Goal: Transaction & Acquisition: Purchase product/service

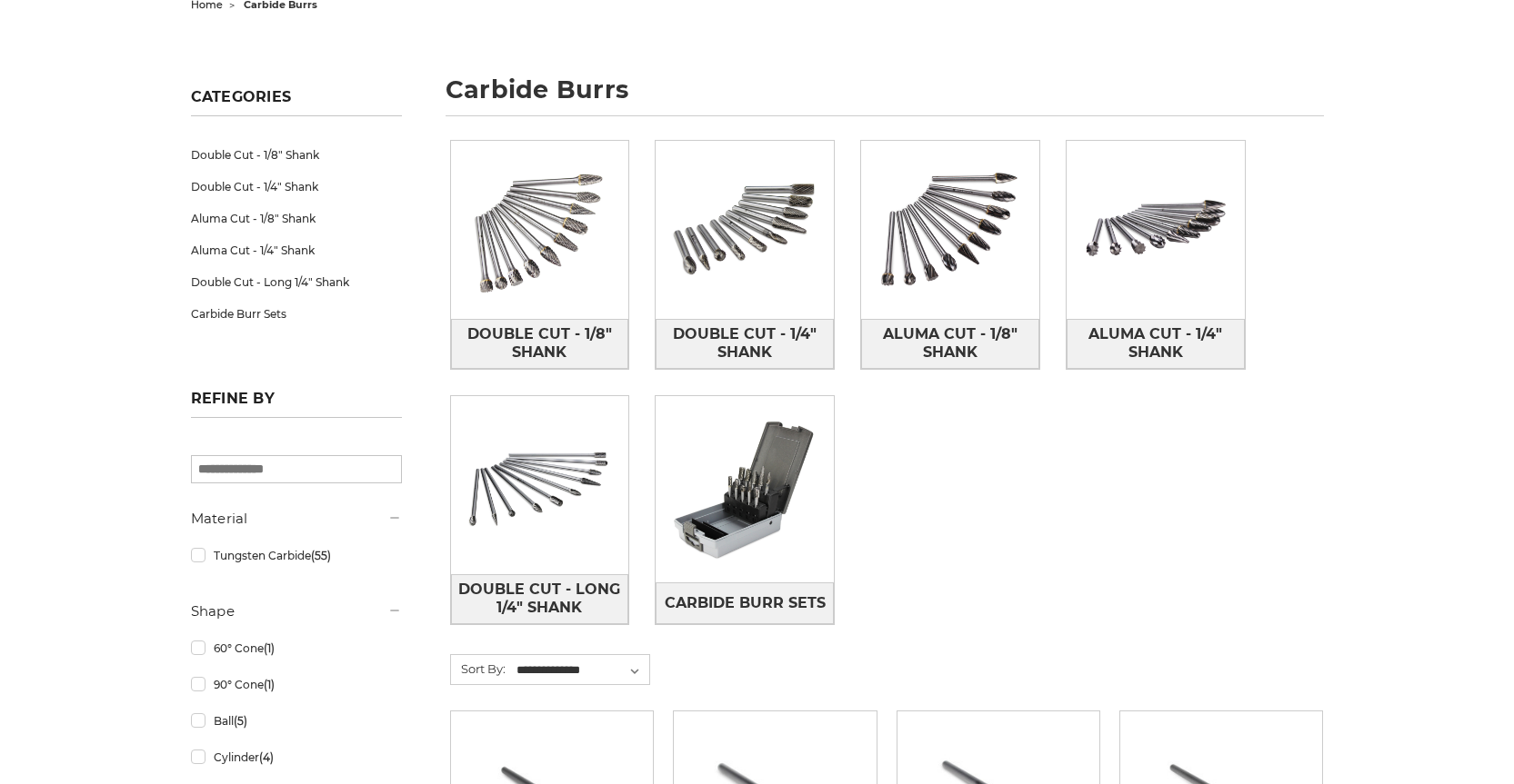
scroll to position [182, 0]
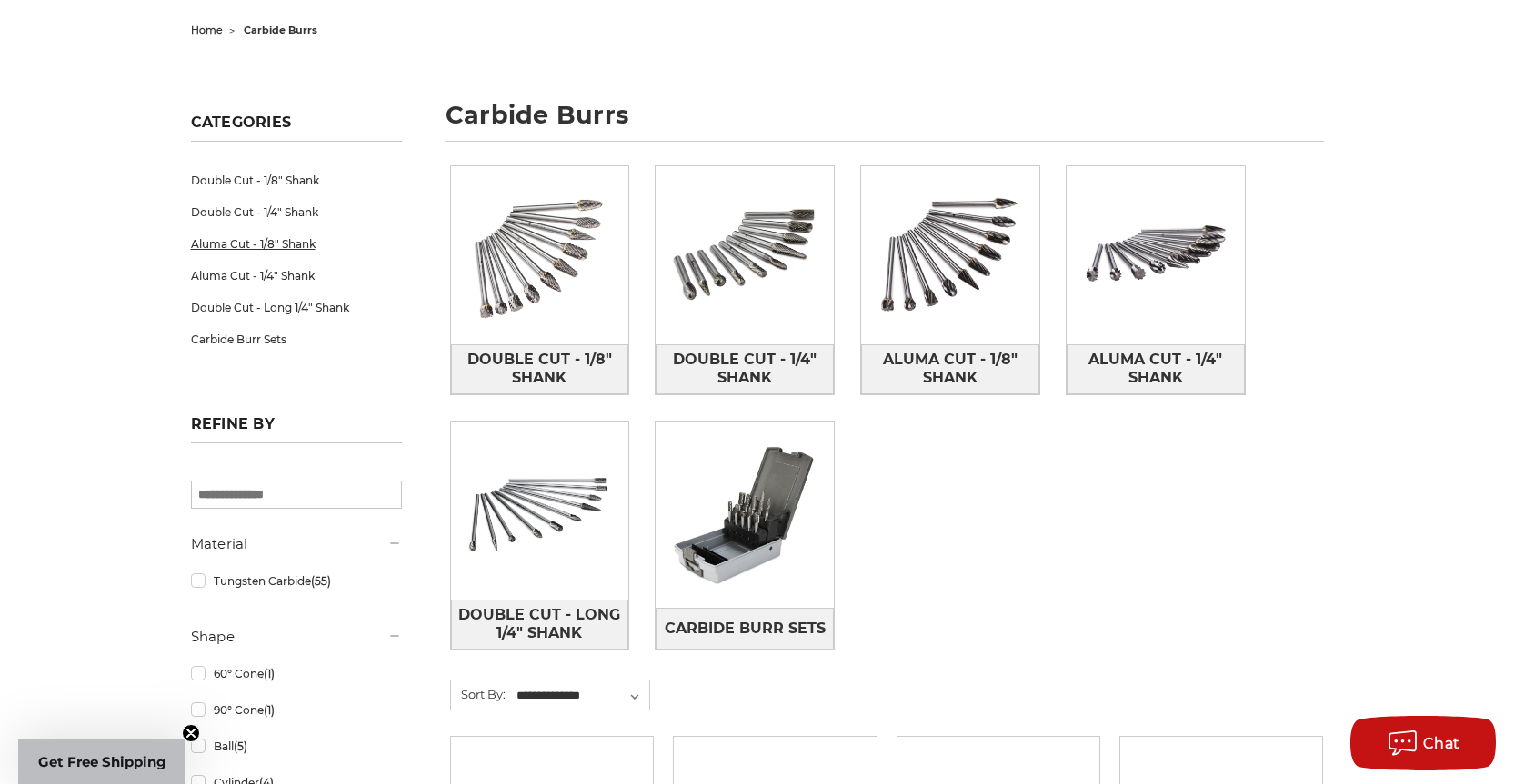
click at [232, 243] on link "Aluma Cut - 1/8" Shank" at bounding box center [296, 243] width 211 height 31
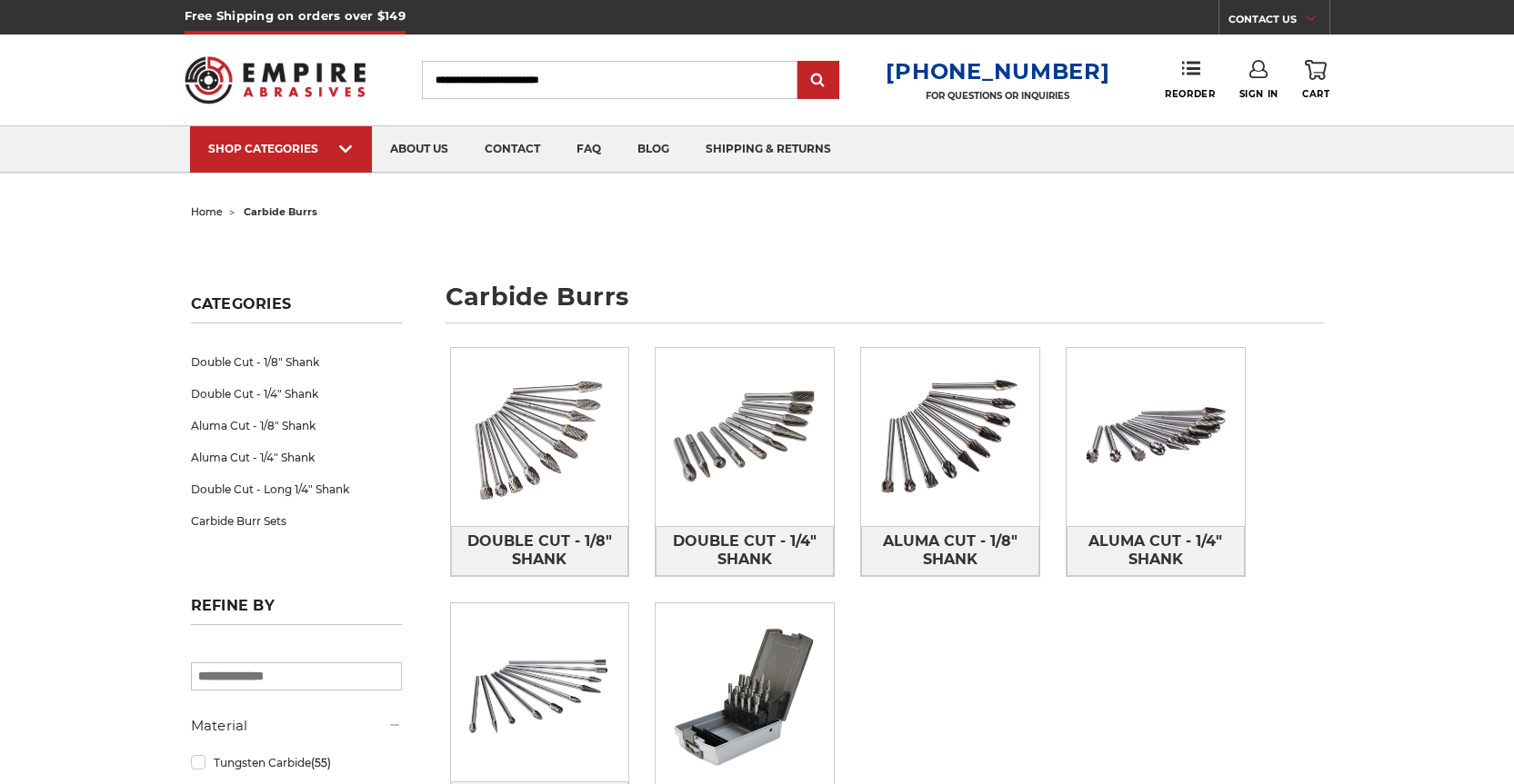
scroll to position [182, 0]
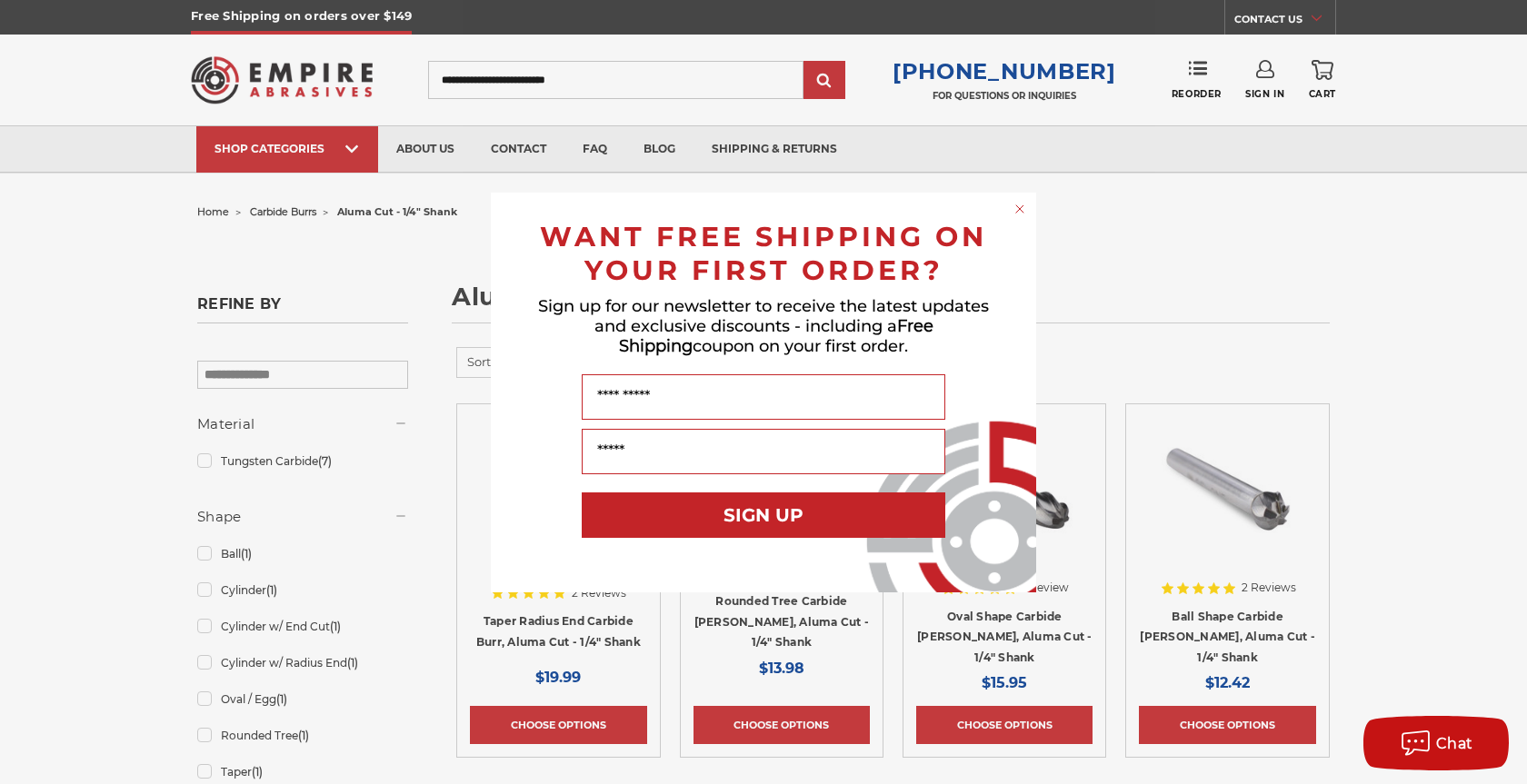
click at [1164, 298] on div "Close dialog WANT FREE SHIPPING ON YOUR FIRST ORDER? Sign up for our newsletter…" at bounding box center [764, 392] width 1527 height 784
click at [1022, 209] on circle "Close dialog" at bounding box center [1021, 209] width 18 height 18
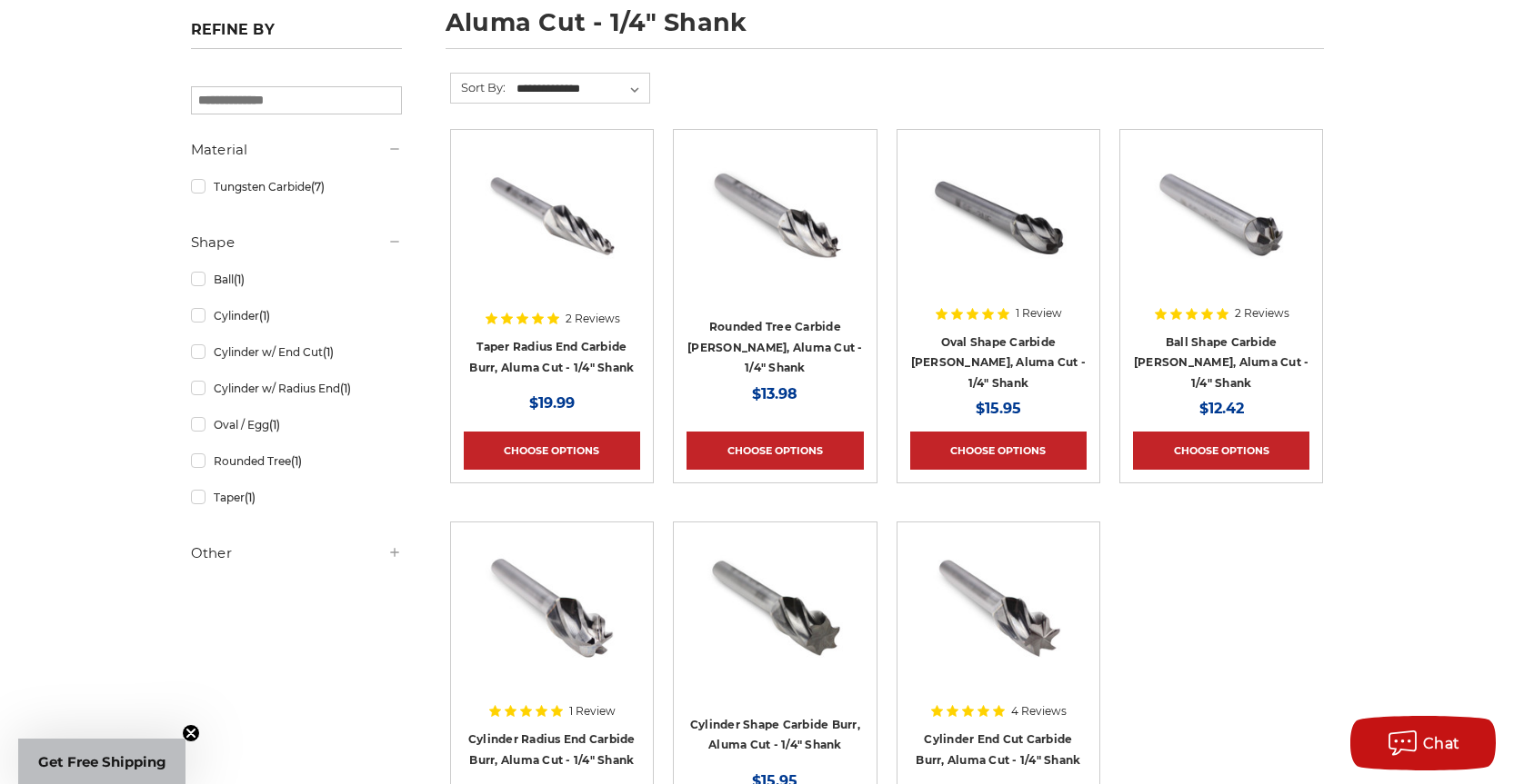
scroll to position [273, 0]
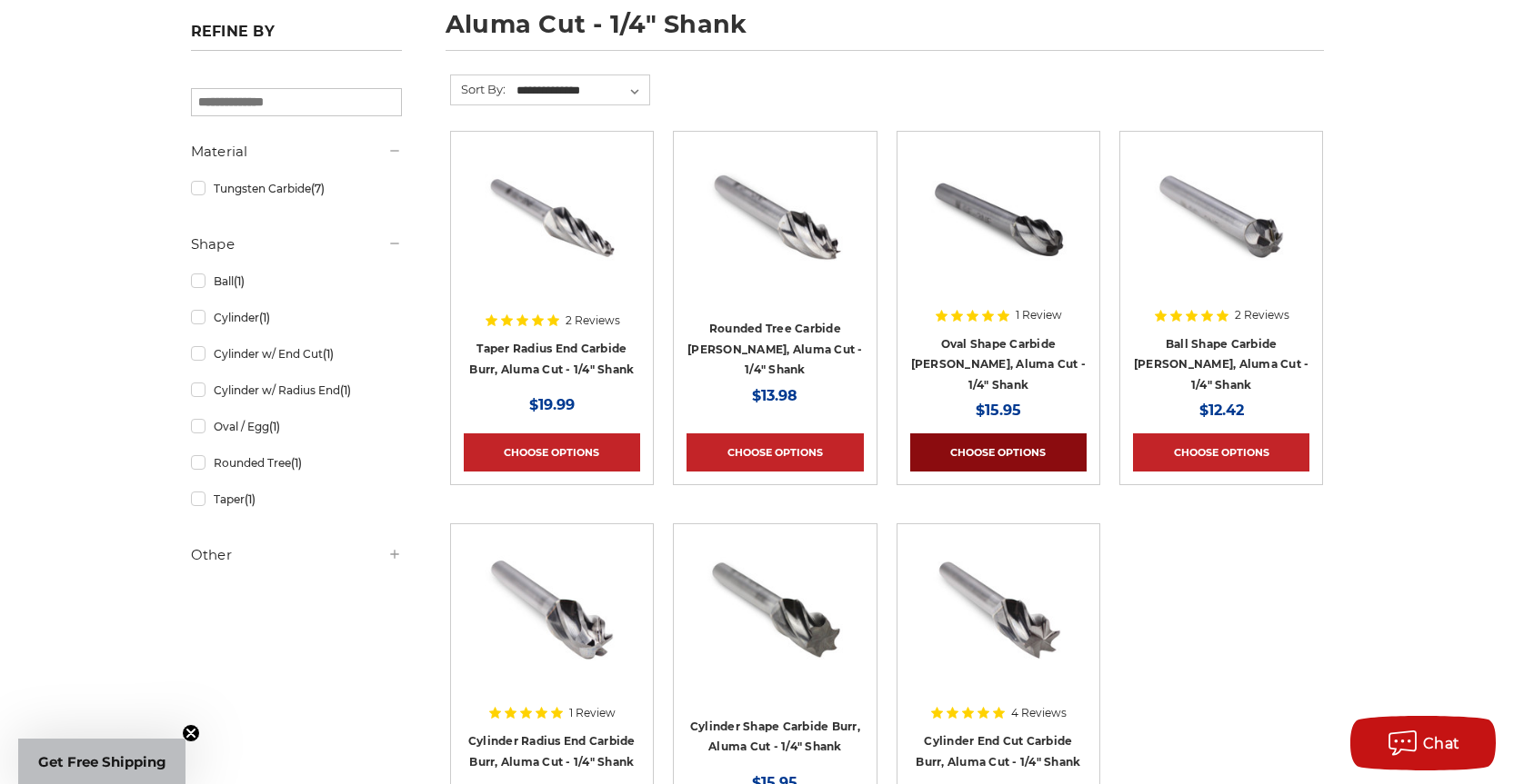
click at [1001, 448] on link "Choose Options" at bounding box center [999, 452] width 177 height 38
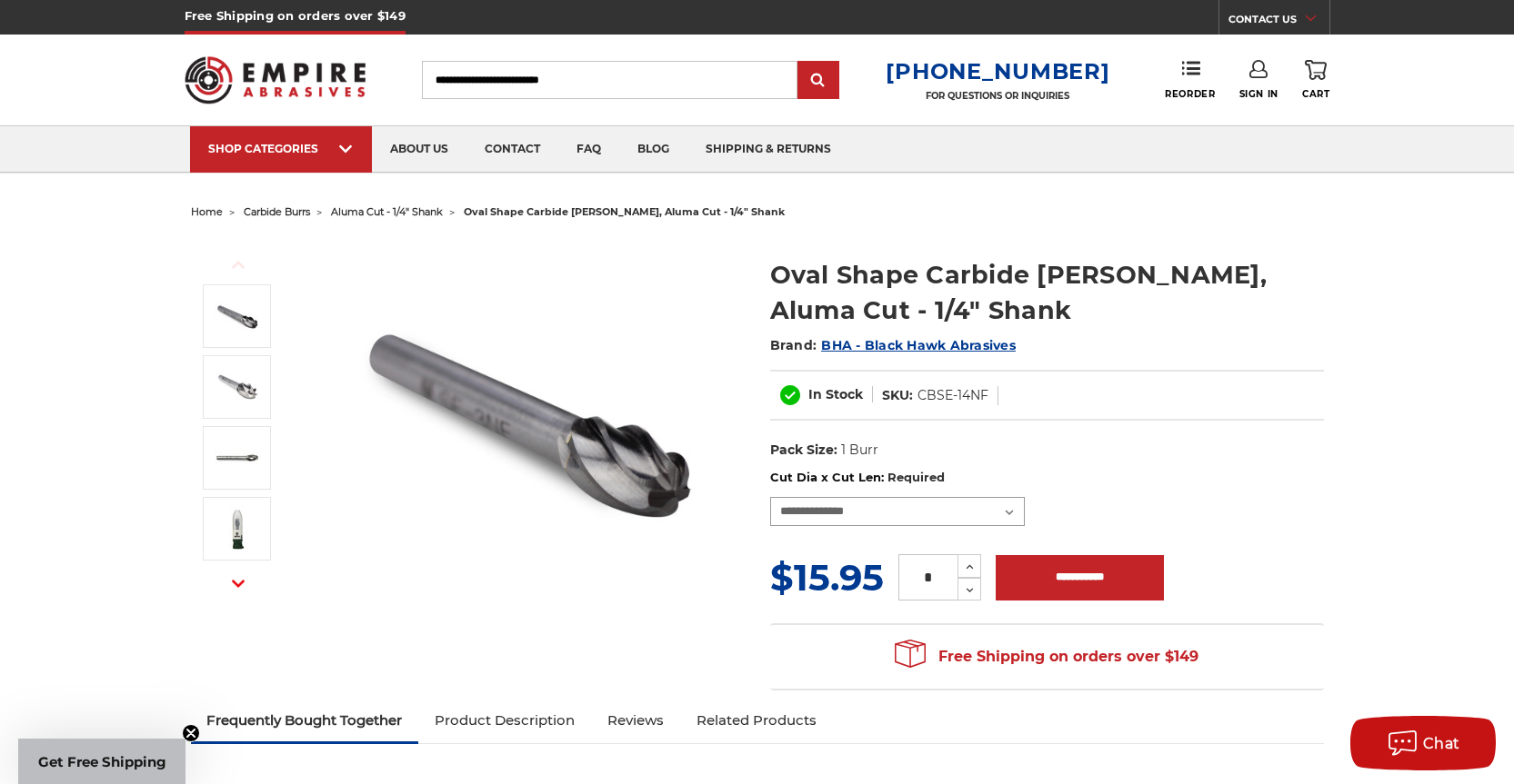
click at [1011, 511] on select "**********" at bounding box center [896, 512] width 254 height 29
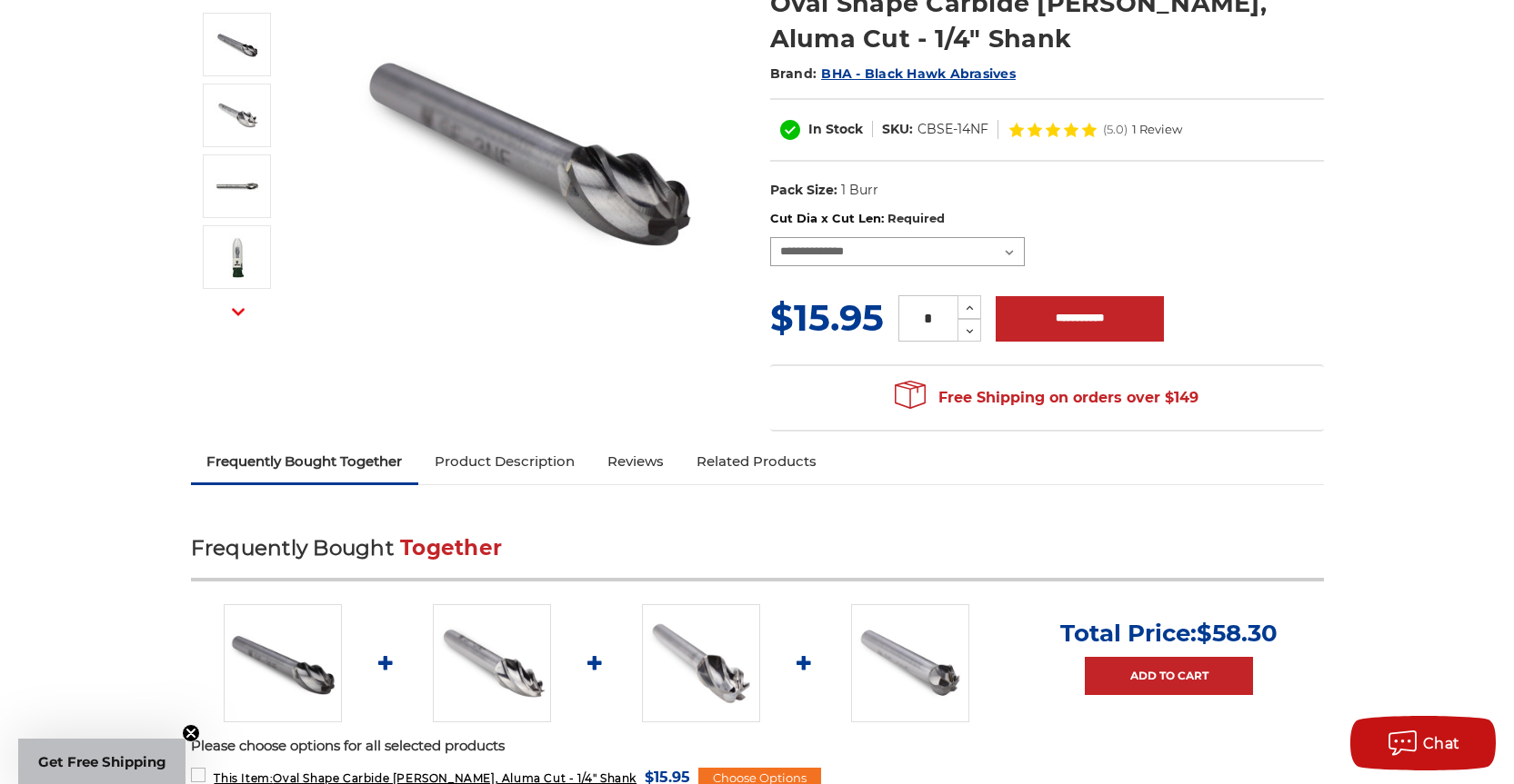
scroll to position [363, 0]
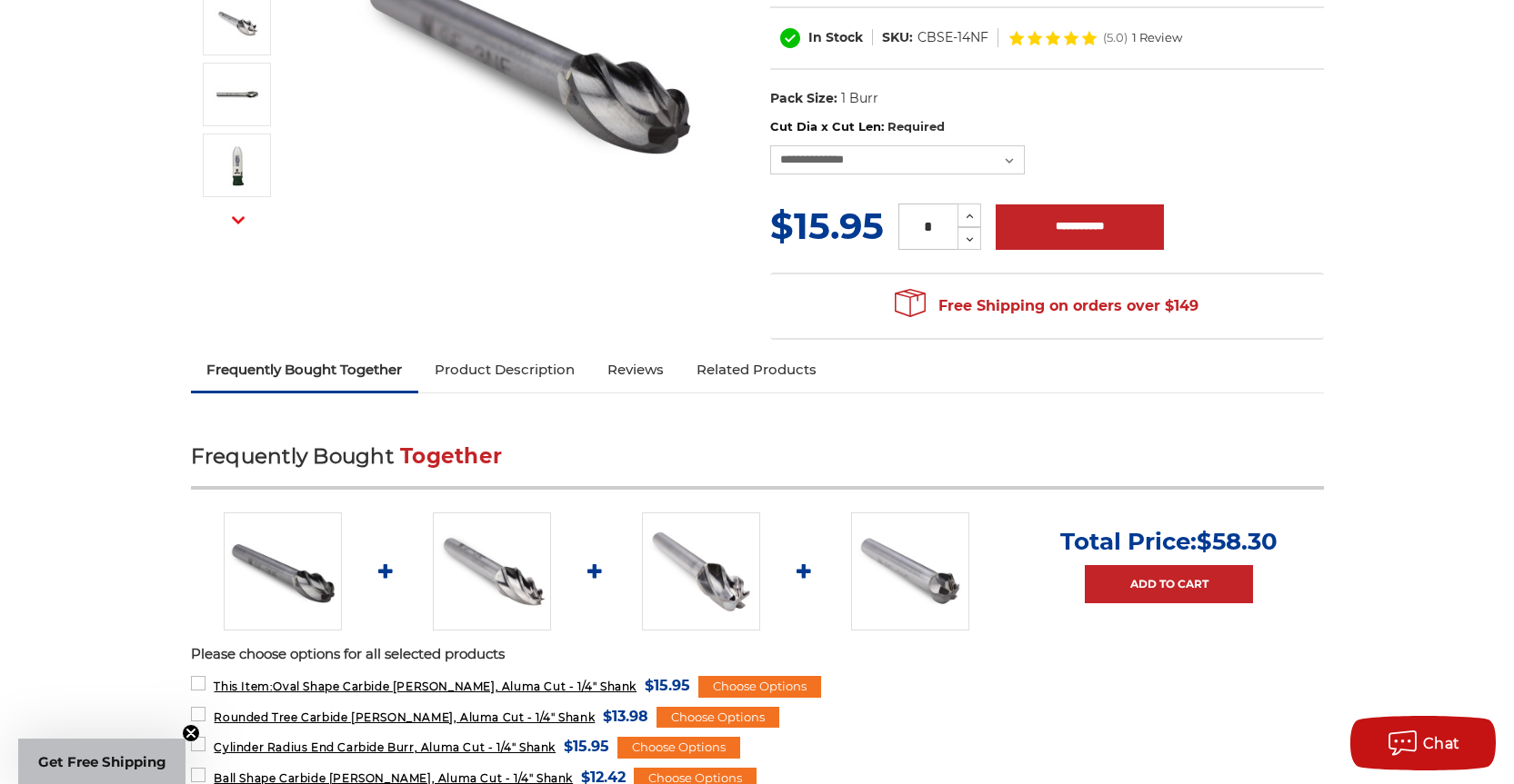
click at [931, 583] on img at bounding box center [910, 571] width 118 height 118
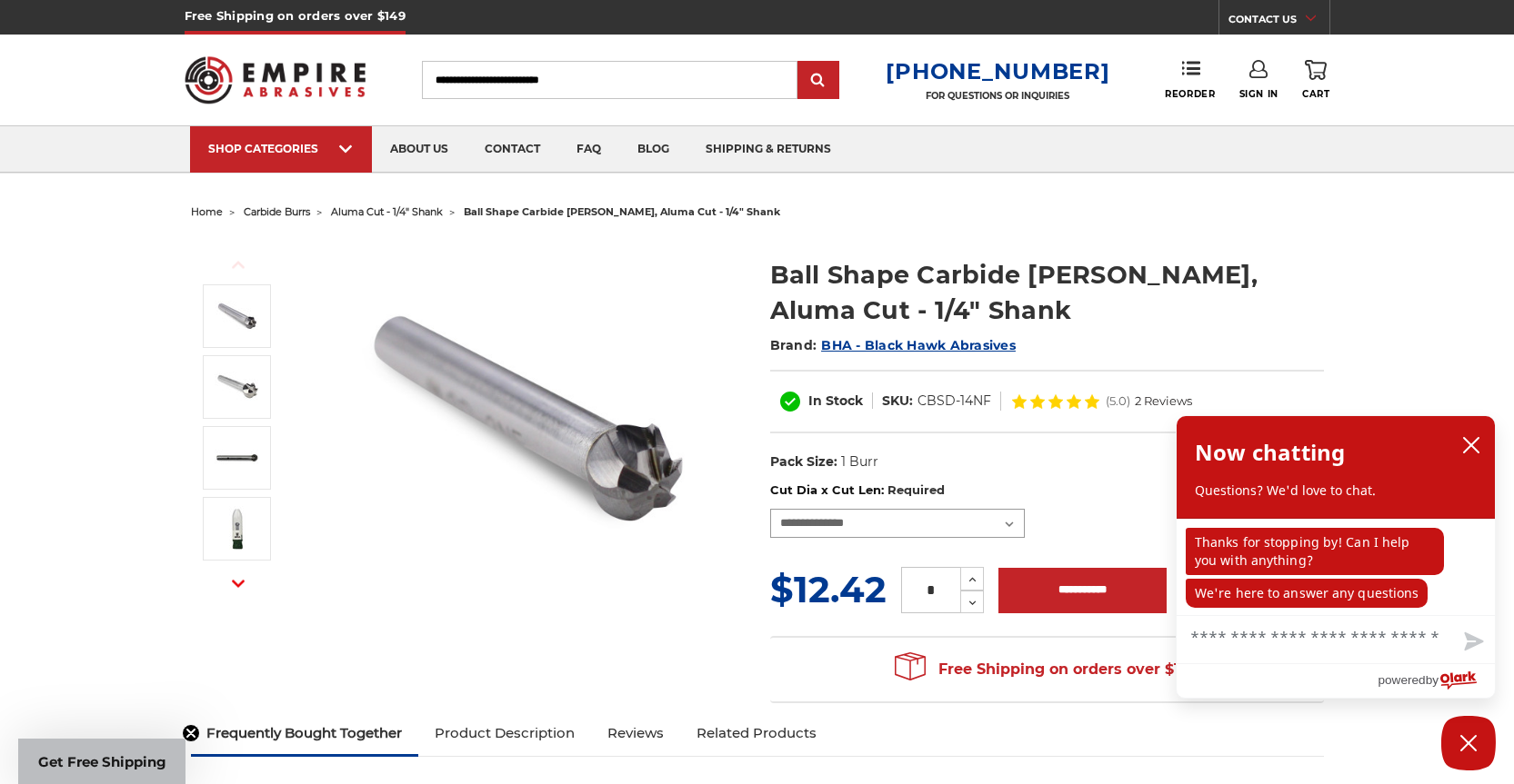
click at [1011, 525] on select "**********" at bounding box center [896, 524] width 254 height 29
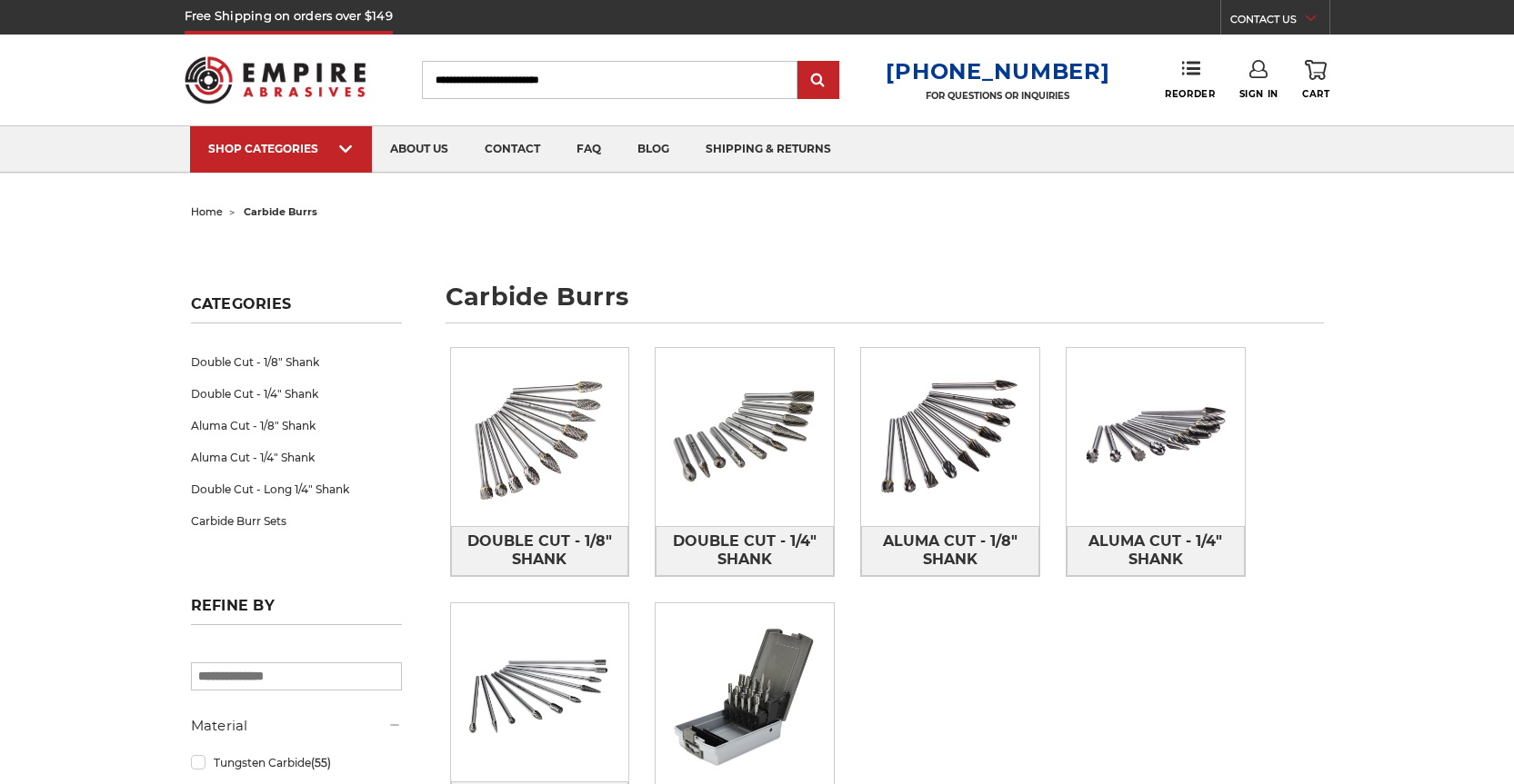
scroll to position [182, 0]
